Goal: Task Accomplishment & Management: Use online tool/utility

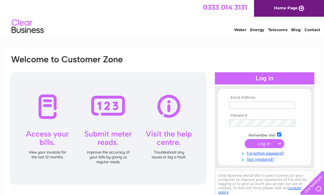
type input "homehardwarealness@gmail.com"
click at [266, 143] on input "submit" at bounding box center [264, 143] width 39 height 9
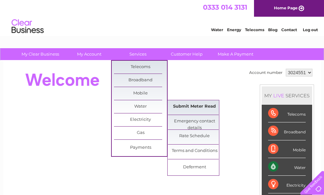
click at [185, 108] on link "Submit Meter Read" at bounding box center [194, 106] width 53 height 13
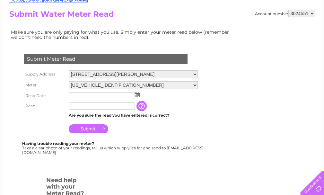
scroll to position [96, 0]
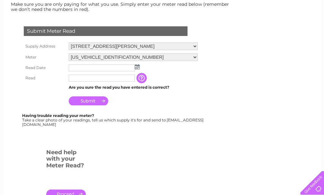
click at [135, 67] on img at bounding box center [137, 66] width 5 height 5
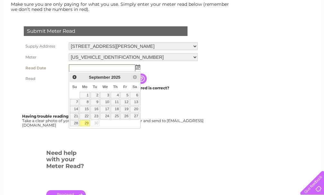
click at [87, 124] on link "29" at bounding box center [85, 123] width 10 height 6
type input "[DATE]"
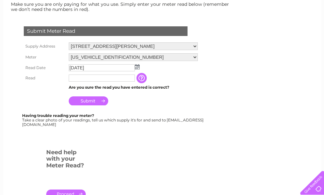
click at [101, 77] on input "text" at bounding box center [102, 77] width 66 height 7
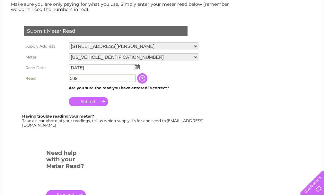
type input "509"
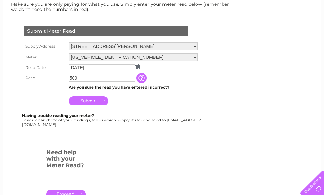
click at [90, 101] on input "Submit" at bounding box center [88, 100] width 39 height 9
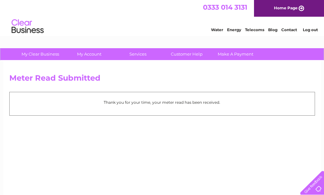
click at [309, 29] on link "Log out" at bounding box center [310, 29] width 15 height 5
